Goal: Information Seeking & Learning: Learn about a topic

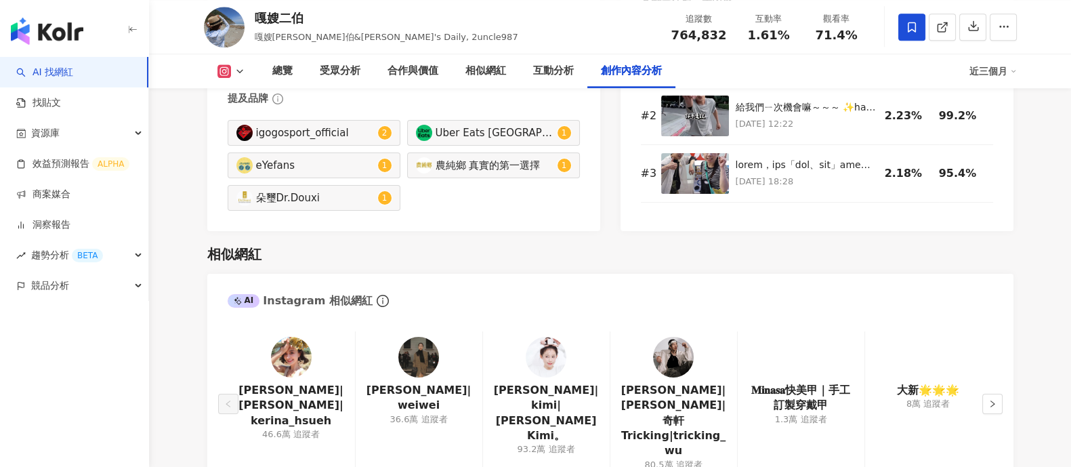
scroll to position [4008, 0]
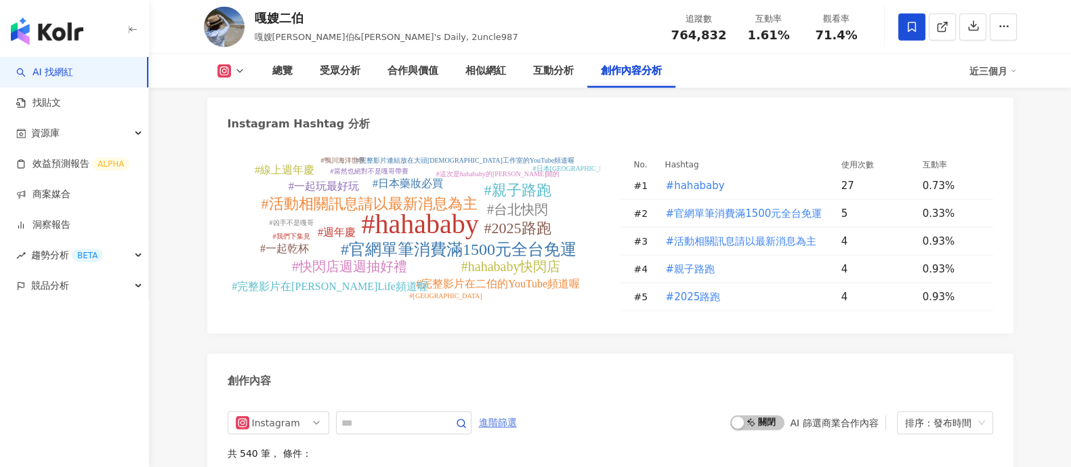
click at [517, 412] on span "進階篩選" at bounding box center [498, 423] width 38 height 22
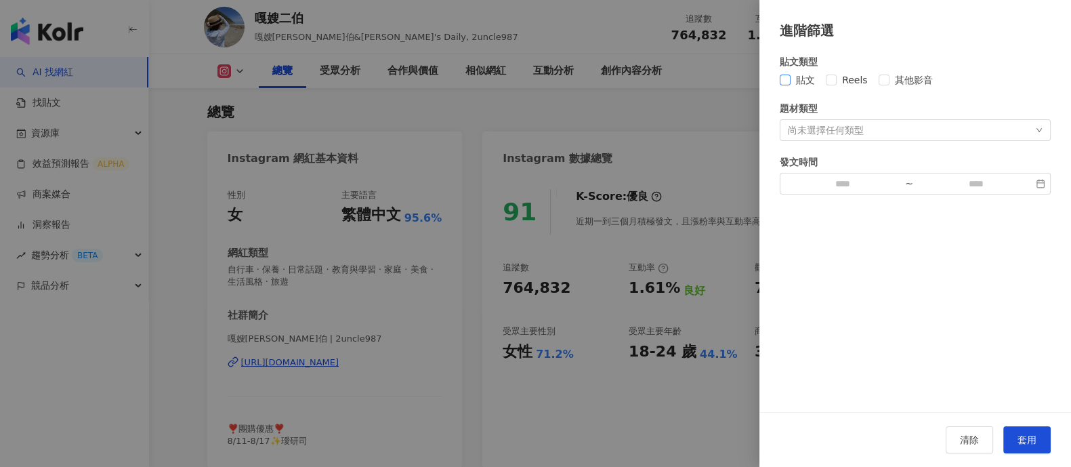
scroll to position [0, 0]
click at [794, 79] on span "貼文" at bounding box center [805, 79] width 30 height 15
click at [1034, 426] on button "套用" at bounding box center [1026, 439] width 47 height 27
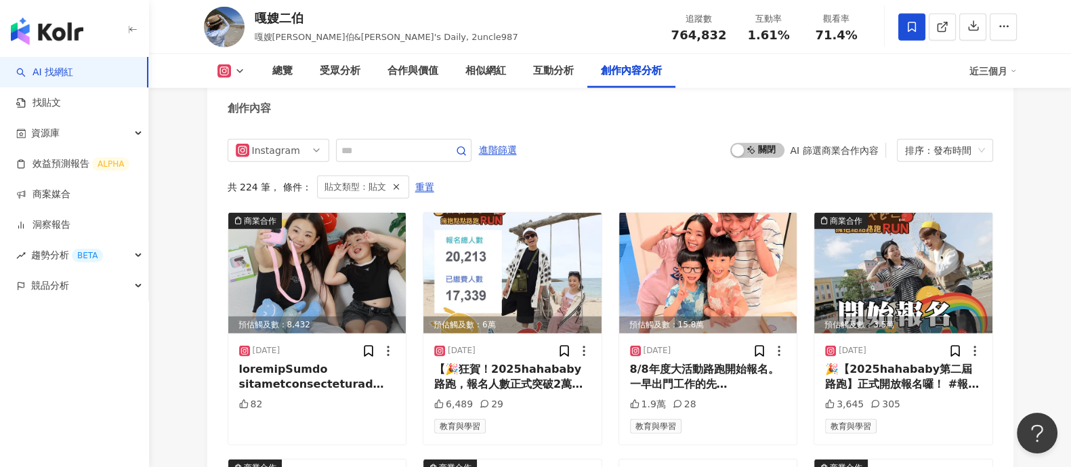
scroll to position [4028, 0]
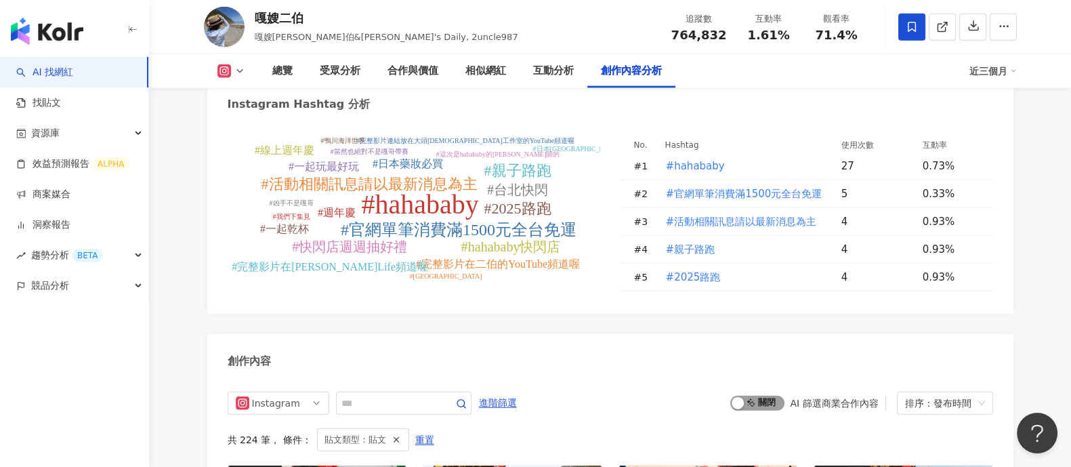
click at [762, 395] on span "啟動 關閉" at bounding box center [757, 402] width 54 height 15
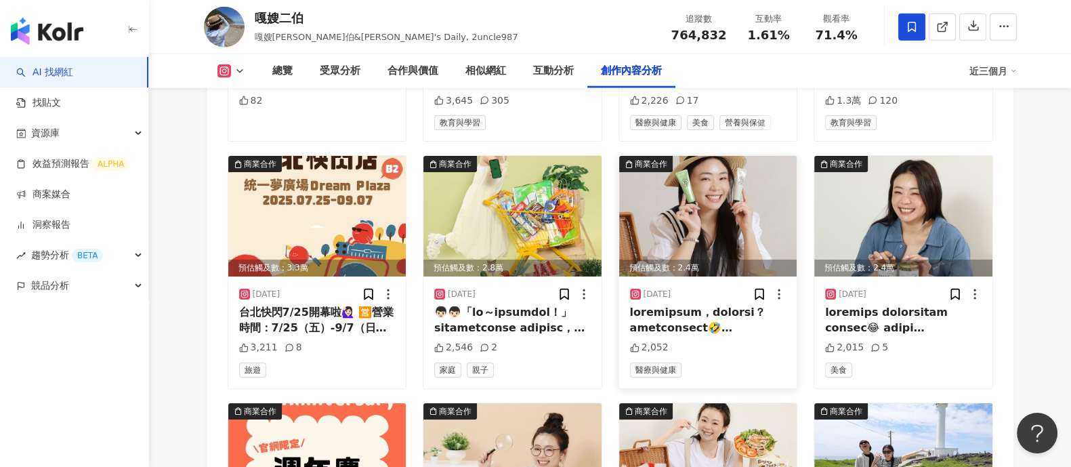
scroll to position [4486, 0]
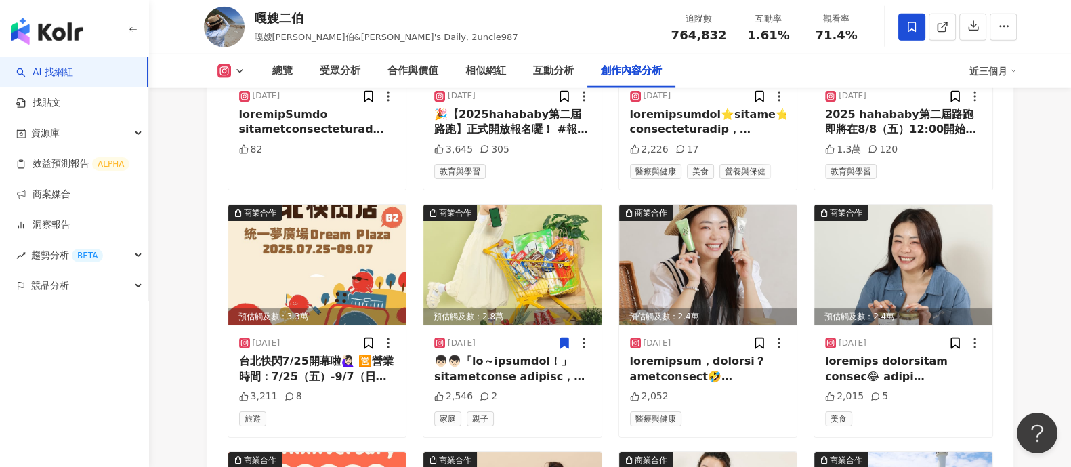
scroll to position [4740, 0]
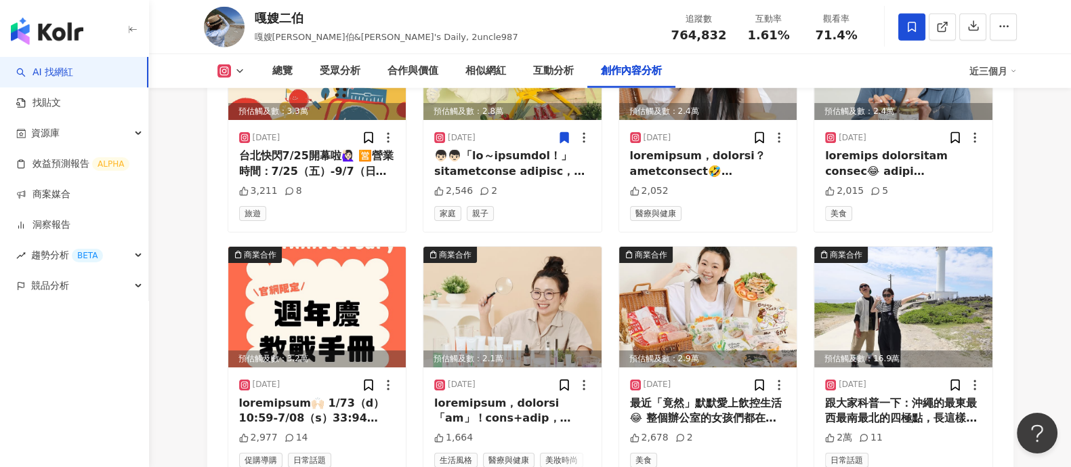
drag, startPoint x: 1027, startPoint y: 242, endPoint x: 1043, endPoint y: 336, distance: 95.4
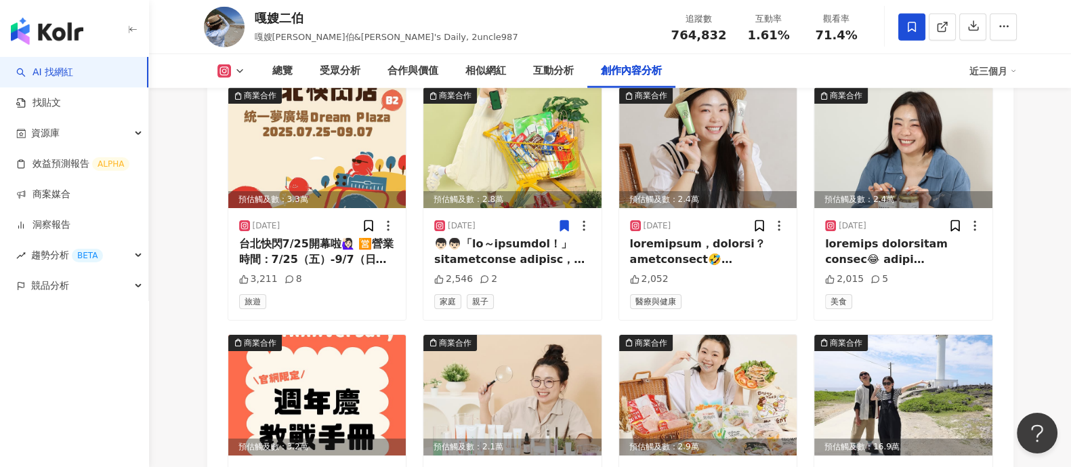
scroll to position [4402, 0]
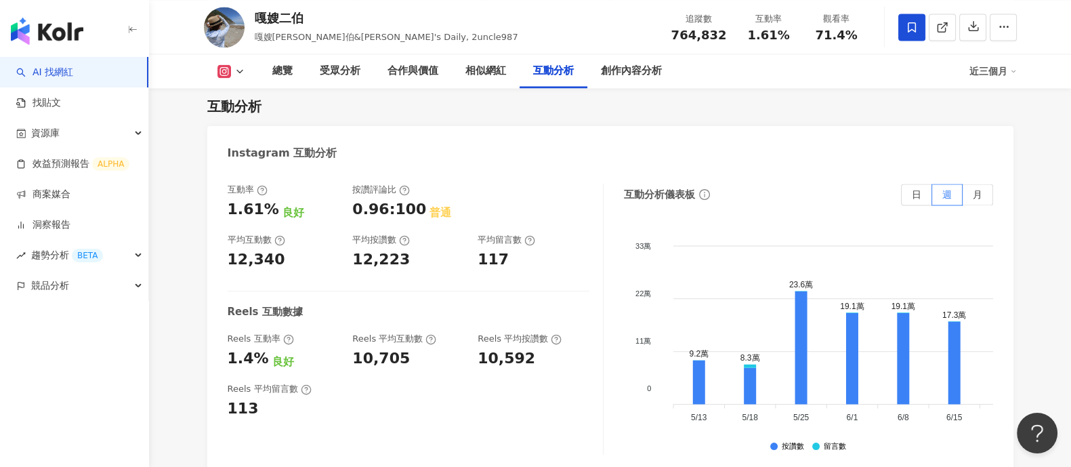
scroll to position [2709, 0]
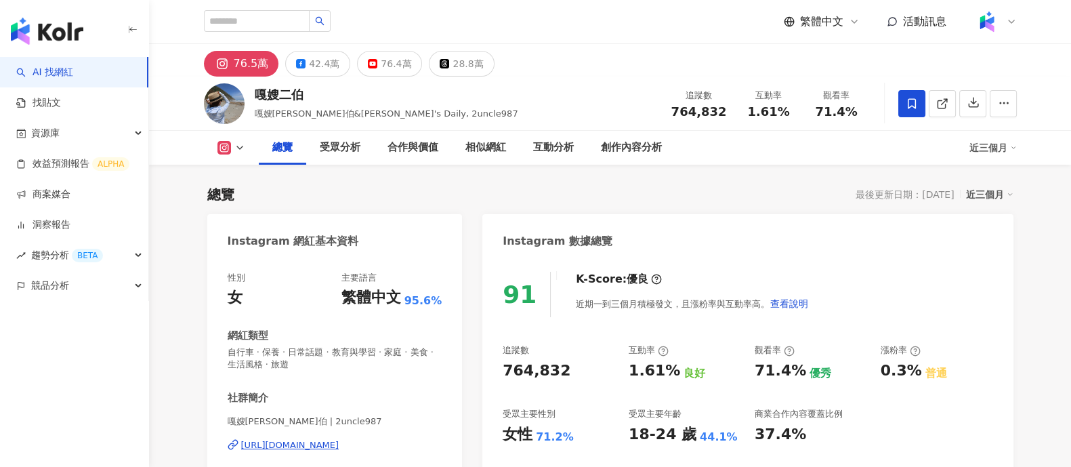
drag, startPoint x: 501, startPoint y: 372, endPoint x: 561, endPoint y: 370, distance: 59.6
click at [568, 367] on div "91 K-Score : 優良 近期一到三個月積極發文，且漲粉率與互動率高。 查看說明 追蹤數 764,832 互動率 1.61% 良好 觀看率 71.4% …" at bounding box center [747, 404] width 530 height 292
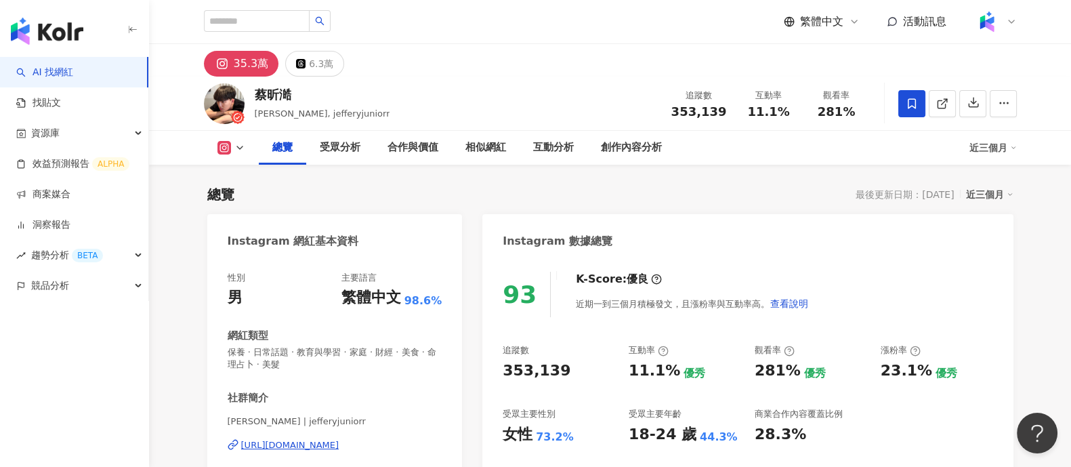
drag, startPoint x: 504, startPoint y: 377, endPoint x: 573, endPoint y: 370, distance: 68.7
click at [573, 370] on div "353,139" at bounding box center [558, 370] width 112 height 21
